Goal: Task Accomplishment & Management: Use online tool/utility

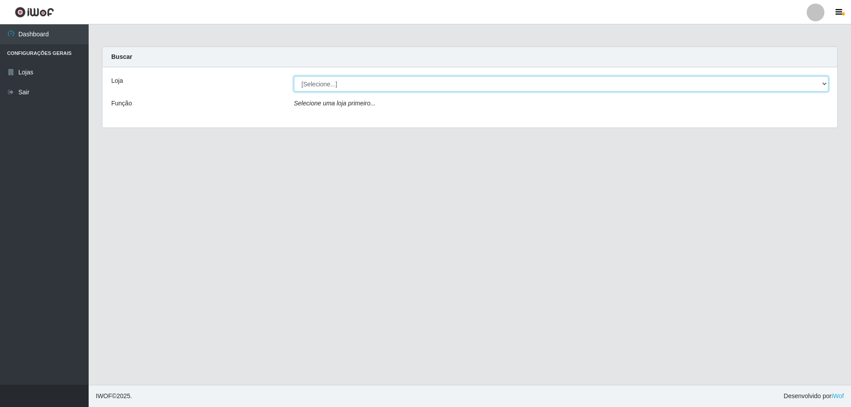
click at [327, 86] on select "[Selecione...] SuperShow Bis - Avenida 6 SuperShow [GEOGRAPHIC_DATA]" at bounding box center [561, 84] width 534 height 16
select select "60"
click at [294, 76] on select "[Selecione...] SuperShow Bis - Avenida 6 SuperShow [GEOGRAPHIC_DATA]" at bounding box center [561, 84] width 534 height 16
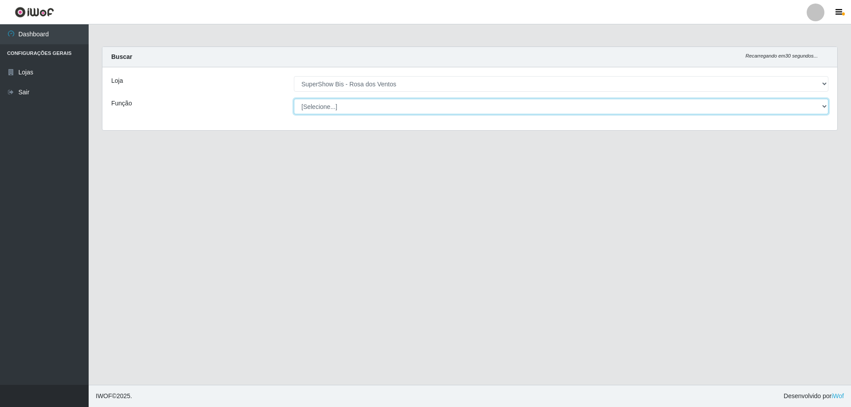
click at [326, 109] on select "[Selecione...] ASG ASG + ASG ++ Auxiliar de Cozinha Balconista de Açougue Balco…" at bounding box center [561, 107] width 534 height 16
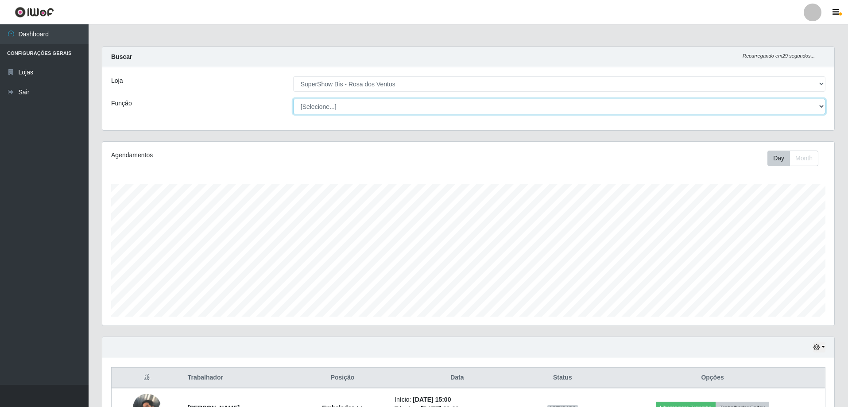
scroll to position [184, 732]
click at [293, 99] on select "[Selecione...] ASG ASG + ASG ++ Auxiliar de Cozinha Balconista de Açougue Balco…" at bounding box center [559, 107] width 533 height 16
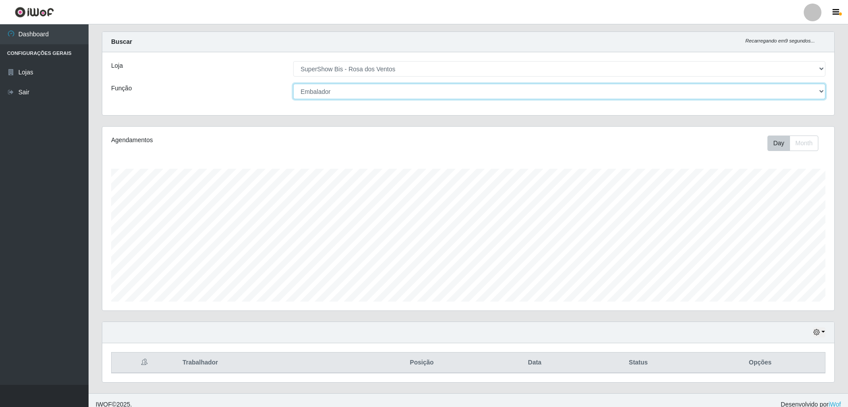
scroll to position [23, 0]
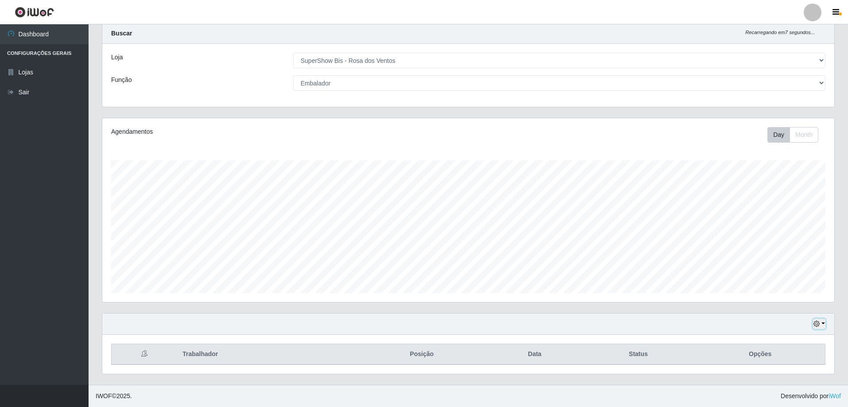
click at [819, 324] on icon "button" at bounding box center [817, 324] width 6 height 6
click at [774, 256] on button "1 dia" at bounding box center [790, 254] width 70 height 19
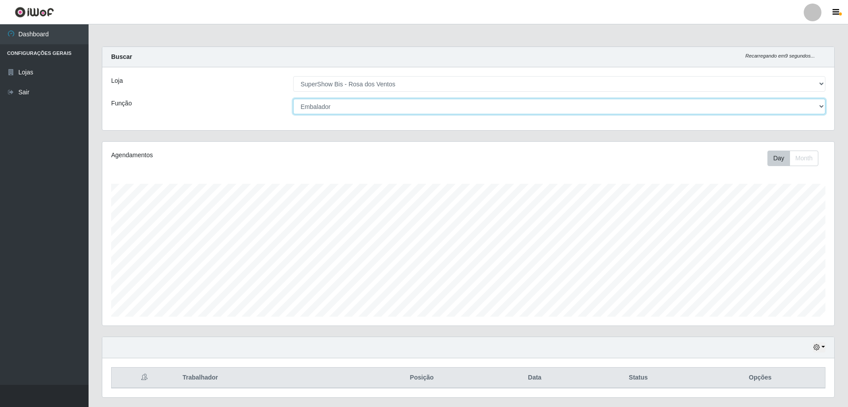
click at [309, 106] on select "[Selecione...] ASG ASG + ASG ++ Auxiliar de Cozinha Balconista de Açougue Balco…" at bounding box center [559, 107] width 533 height 16
click at [293, 99] on select "[Selecione...] ASG ASG + ASG ++ Auxiliar de Cozinha Balconista de Açougue Balco…" at bounding box center [559, 107] width 533 height 16
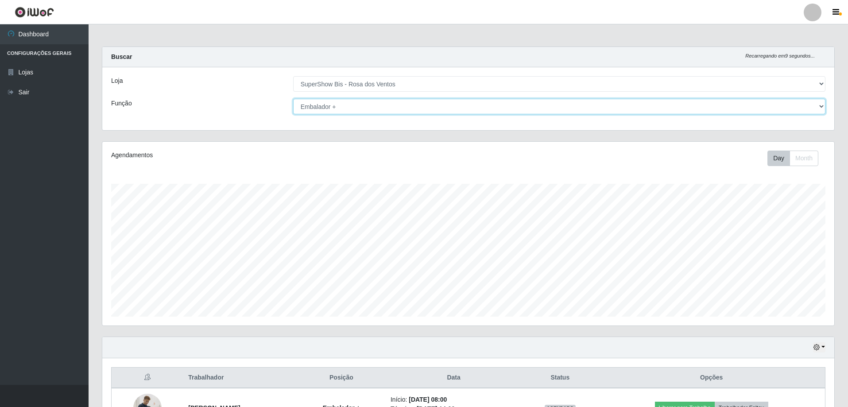
click at [317, 100] on select "[Selecione...] ASG ASG + ASG ++ Auxiliar de Cozinha Balconista de Açougue Balco…" at bounding box center [559, 107] width 533 height 16
select select "71"
click at [293, 99] on select "[Selecione...] ASG ASG + ASG ++ Auxiliar de Cozinha Balconista de Açougue Balco…" at bounding box center [559, 107] width 533 height 16
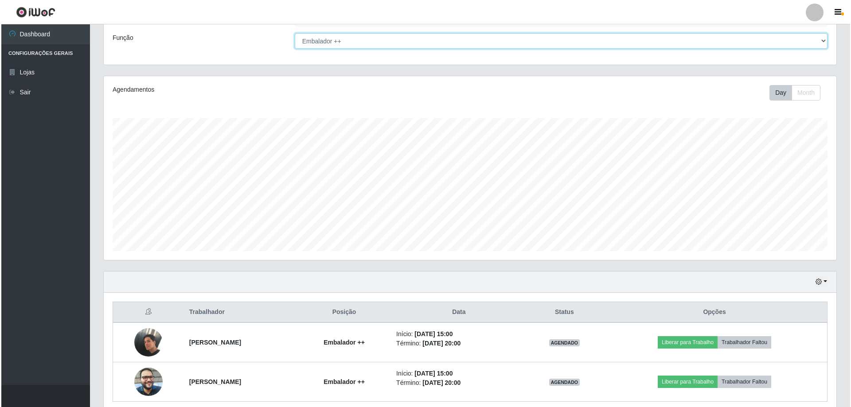
scroll to position [102, 0]
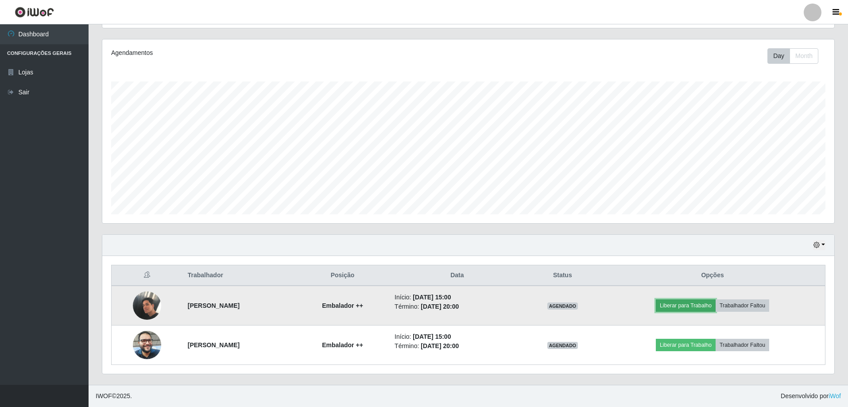
click at [711, 307] on button "Liberar para Trabalho" at bounding box center [686, 305] width 60 height 12
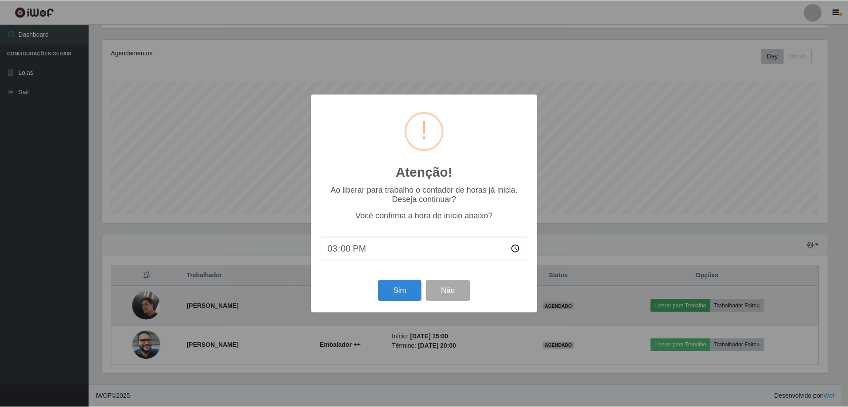
scroll to position [184, 728]
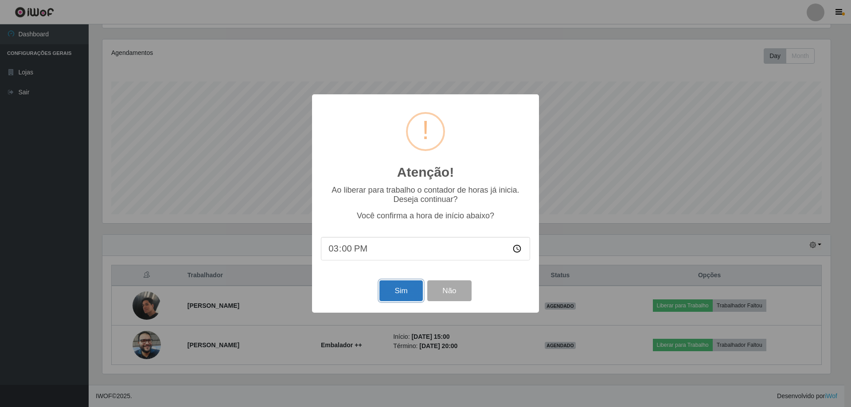
click at [403, 294] on button "Sim" at bounding box center [400, 290] width 43 height 21
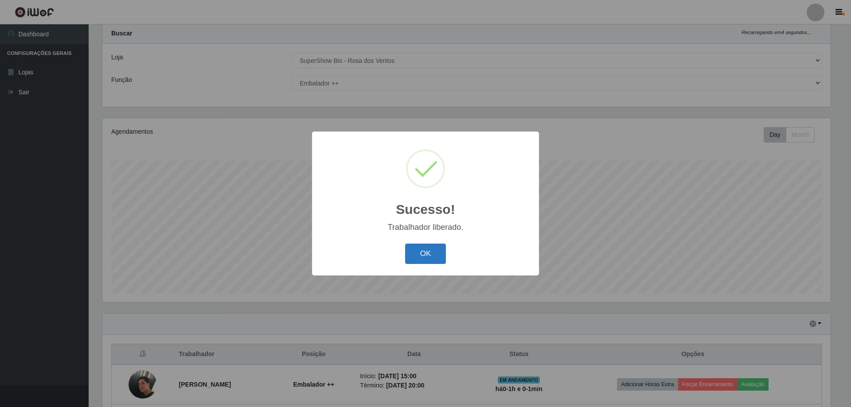
click at [422, 256] on button "OK" at bounding box center [425, 254] width 41 height 21
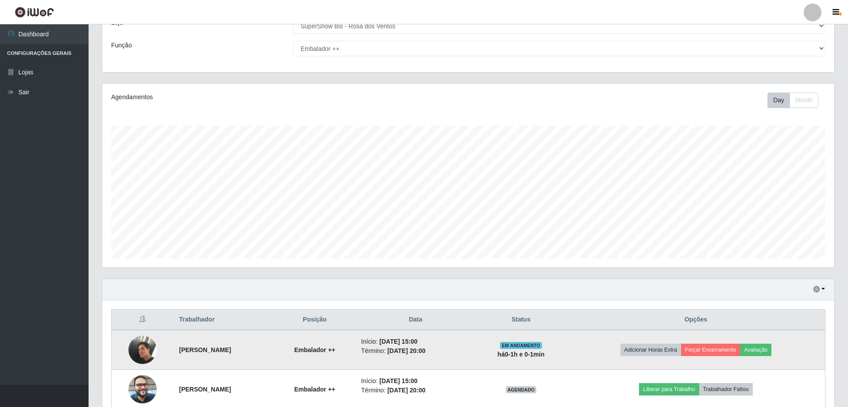
scroll to position [102, 0]
